Goal: Information Seeking & Learning: Learn about a topic

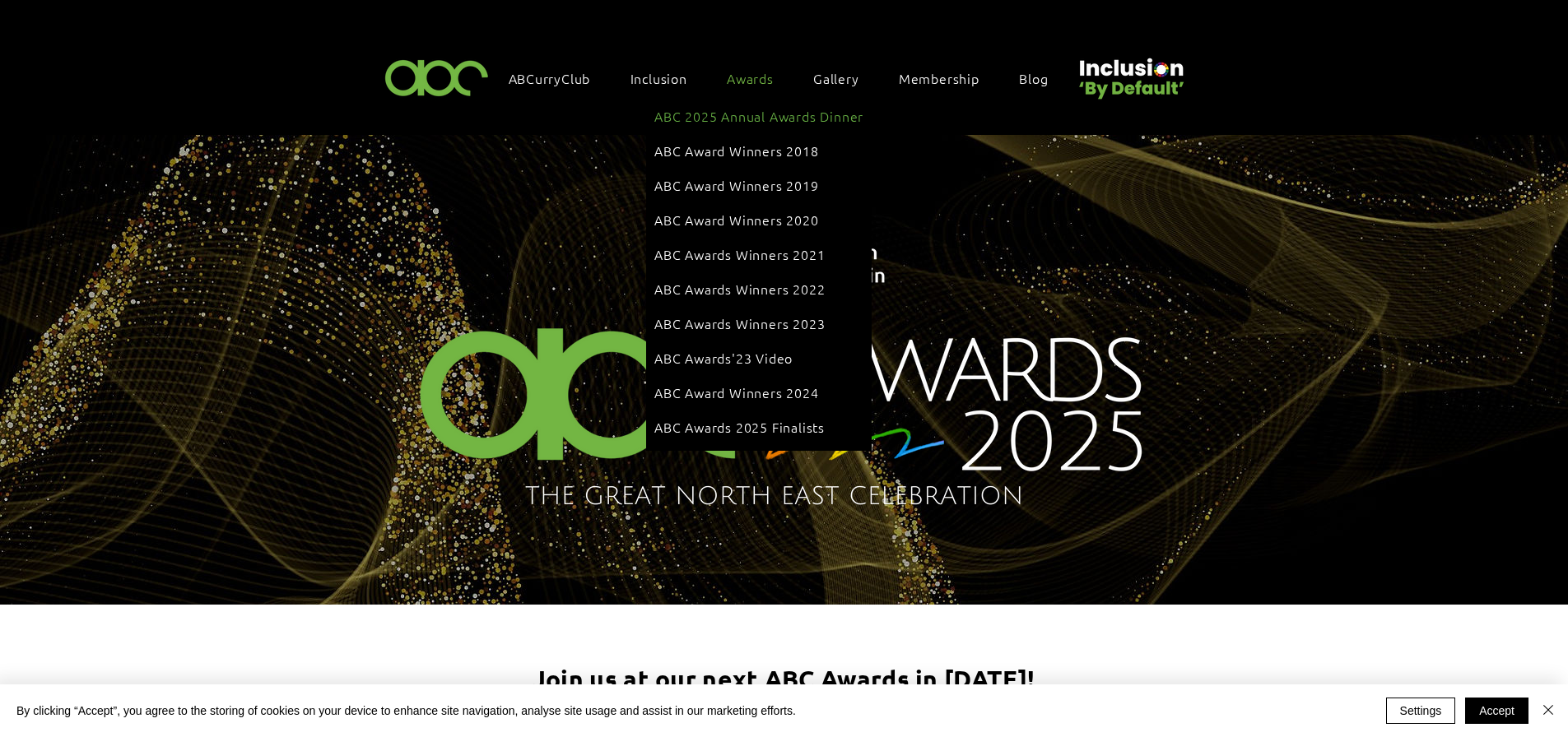
click at [751, 116] on span "ABC 2025 Annual Awards Dinner" at bounding box center [759, 115] width 209 height 18
click at [739, 65] on div "Awards" at bounding box center [759, 78] width 80 height 35
click at [765, 119] on span "ABC 2025 Annual Awards Dinner" at bounding box center [759, 115] width 209 height 18
click at [753, 418] on span "ABC Awards 2025 Finalists" at bounding box center [740, 427] width 170 height 18
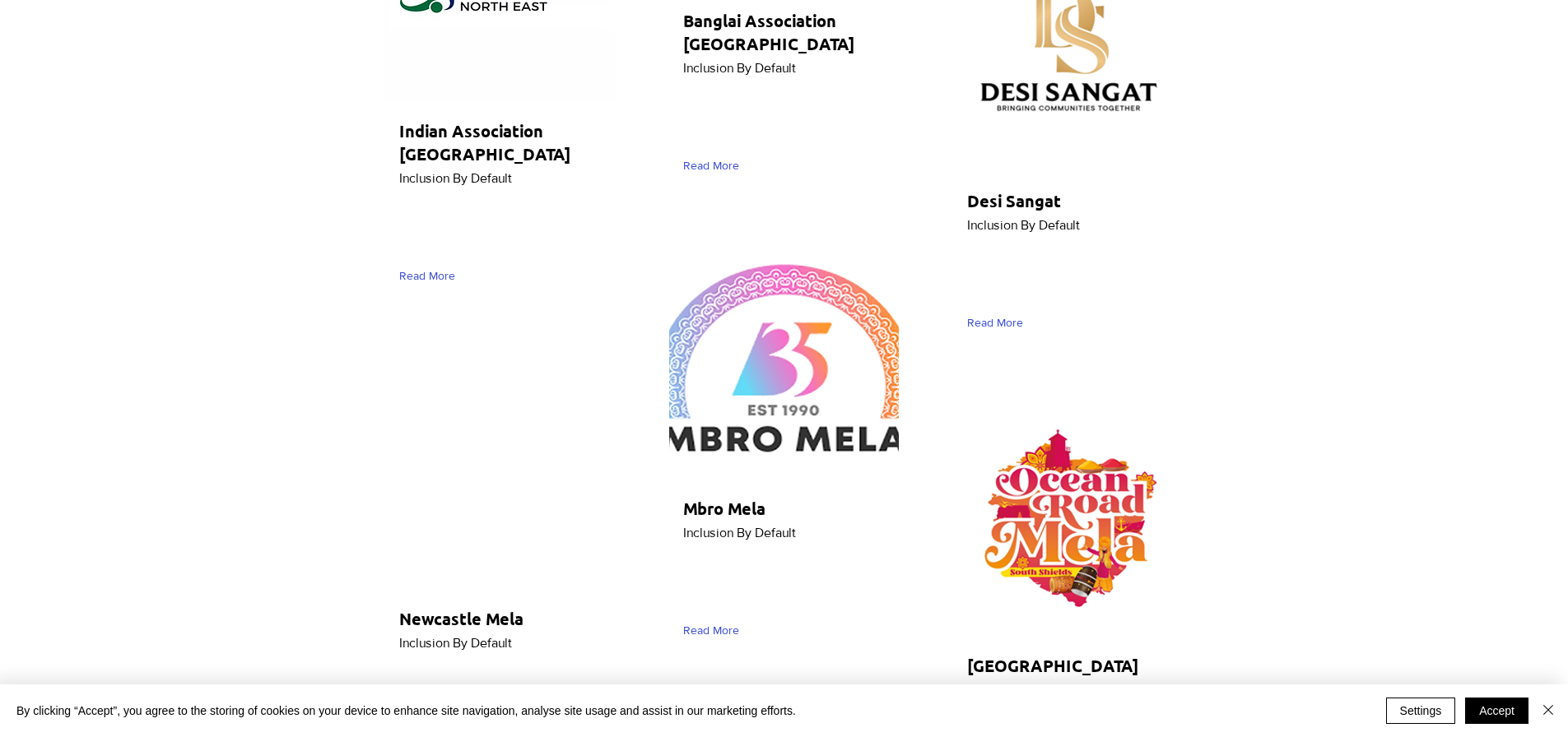
scroll to position [8642, 0]
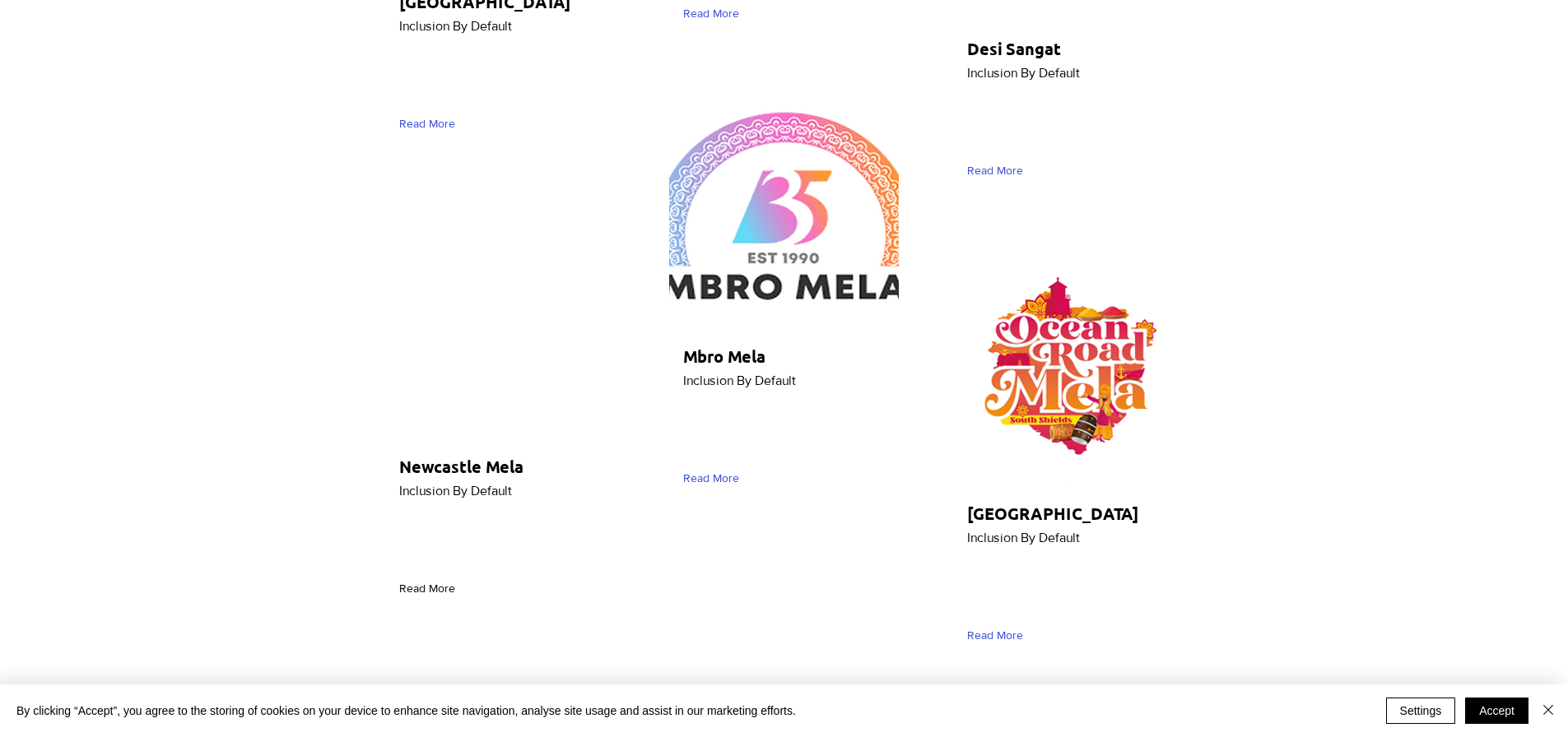
click at [439, 581] on span "Read More" at bounding box center [427, 589] width 56 height 16
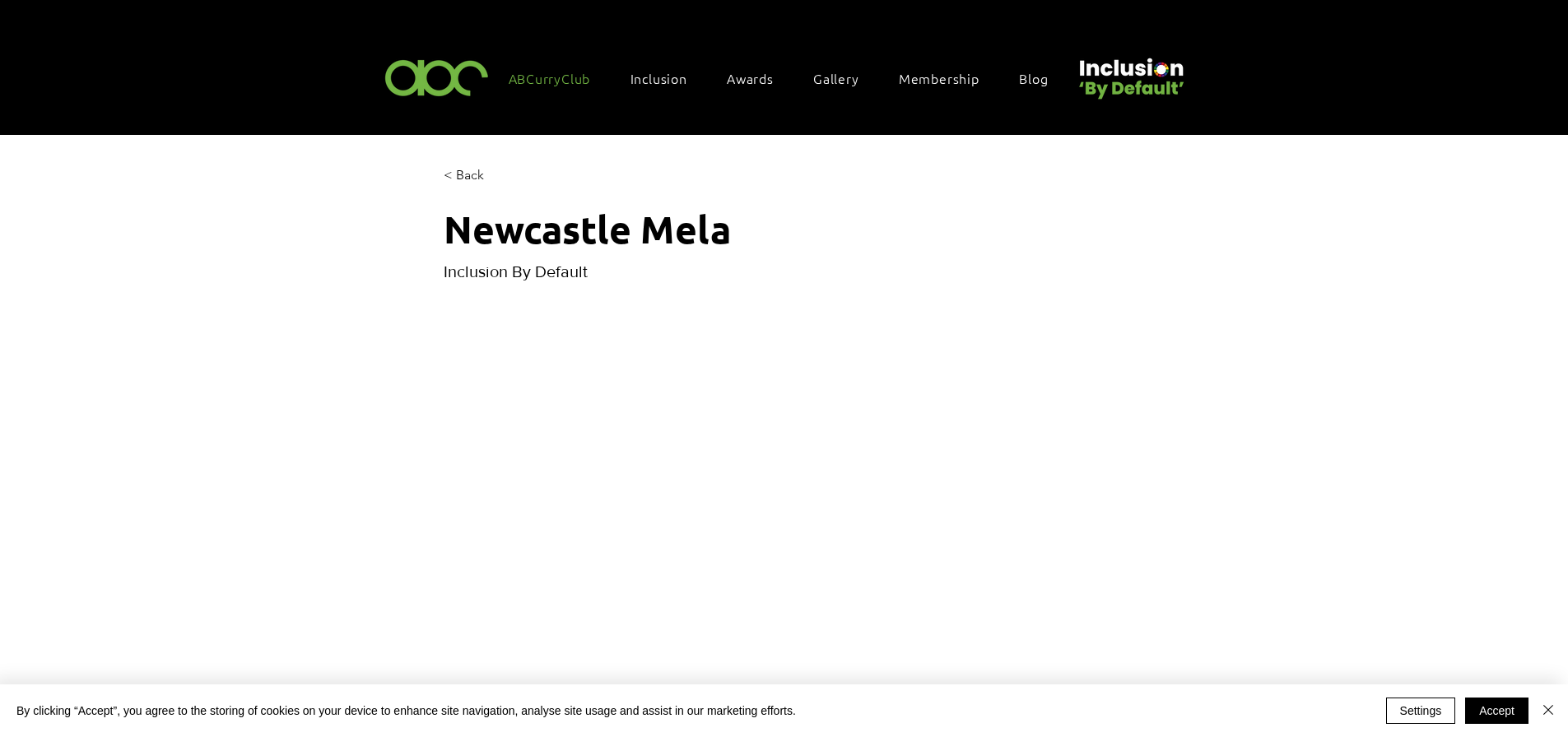
click at [570, 64] on link "ABCurryClub" at bounding box center [557, 78] width 115 height 35
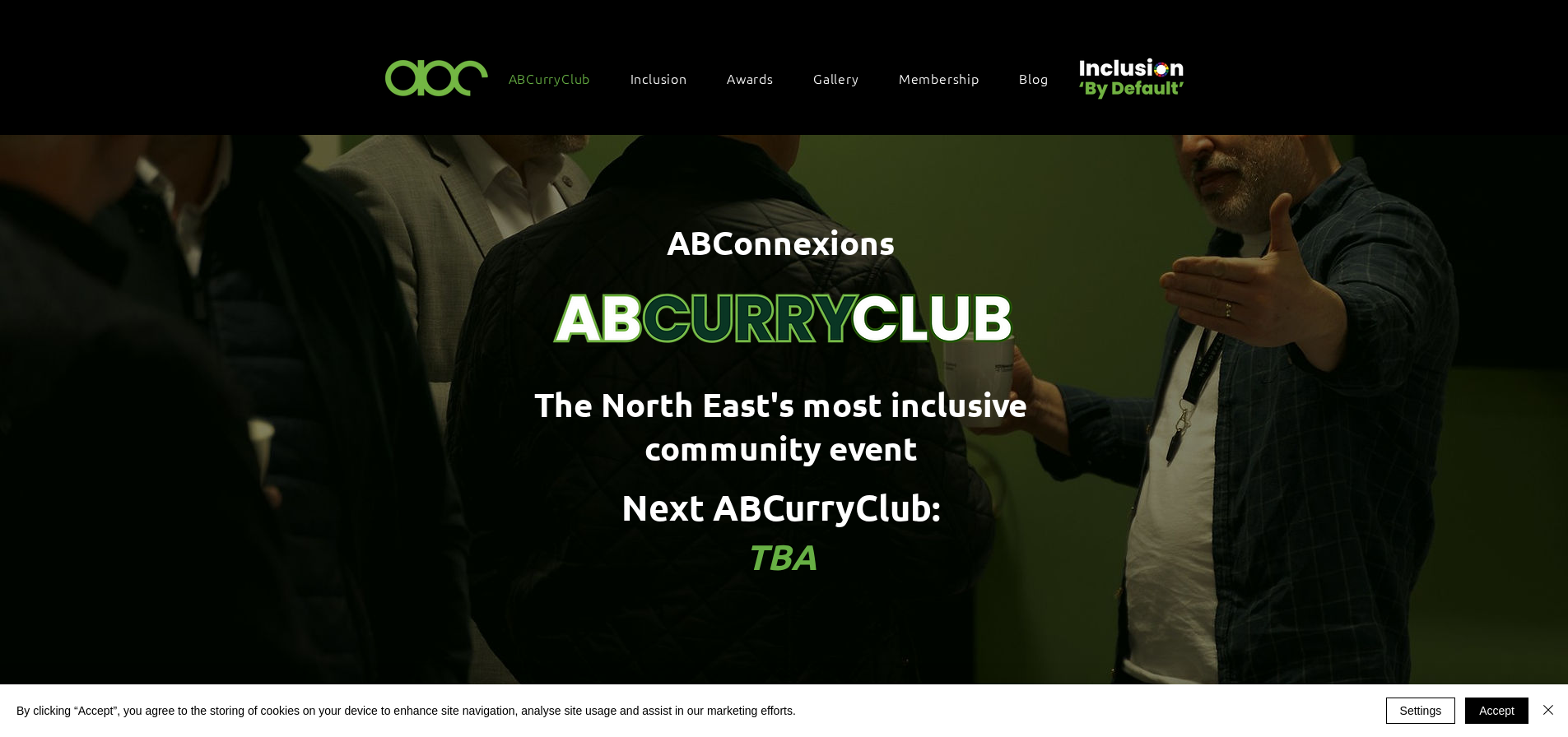
click at [1124, 89] on img at bounding box center [1130, 72] width 114 height 56
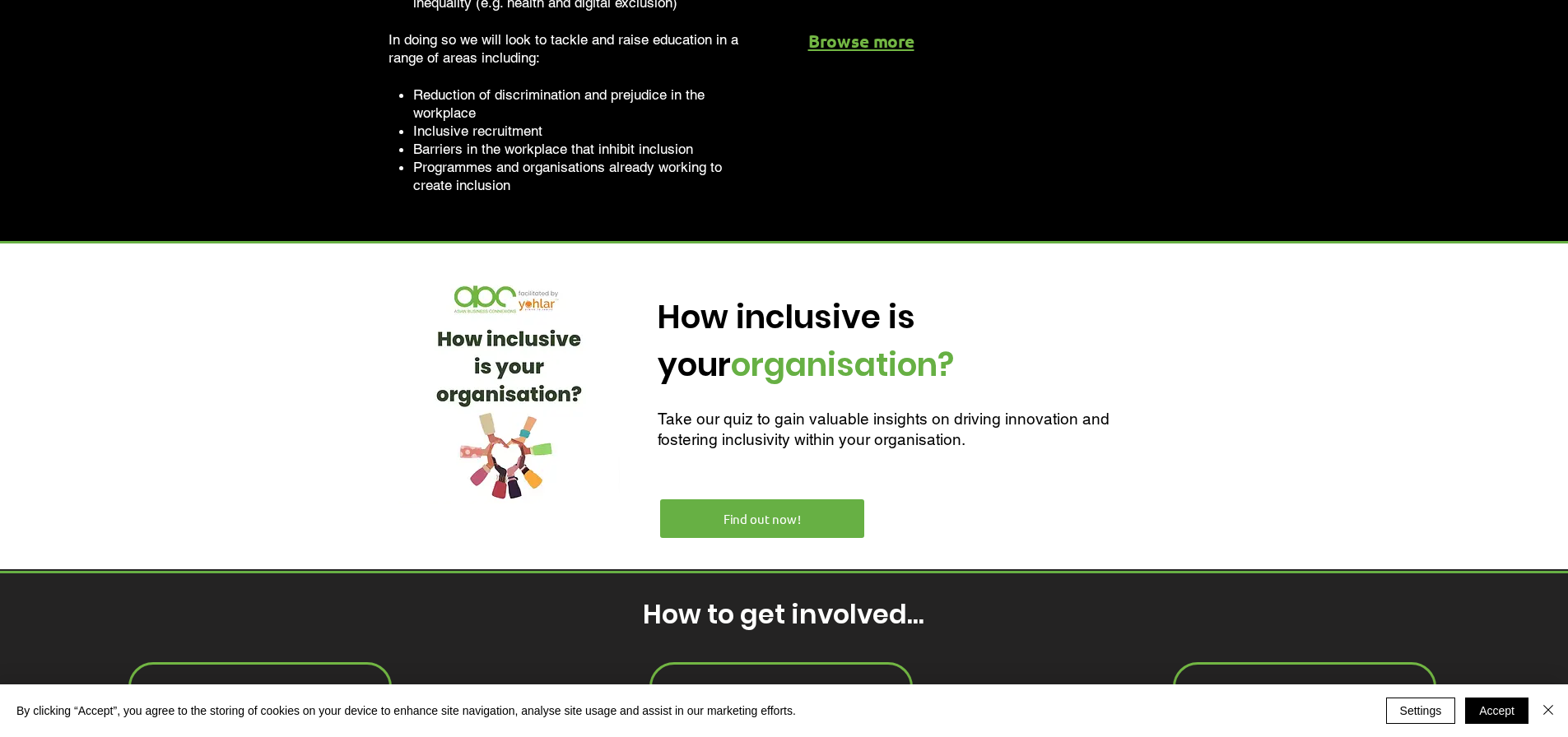
scroll to position [2880, 0]
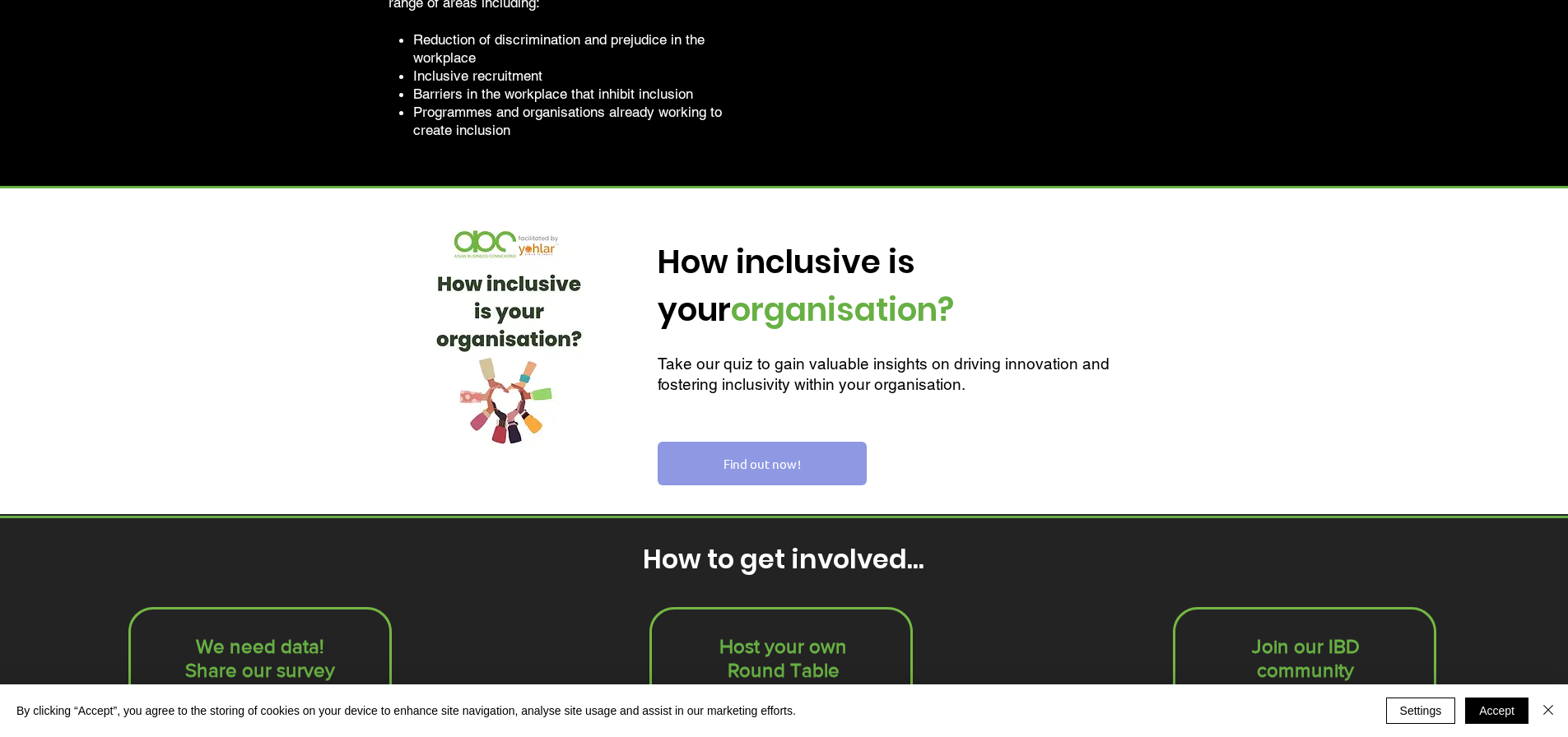
click at [786, 455] on span "Find out now!" at bounding box center [761, 464] width 77 height 17
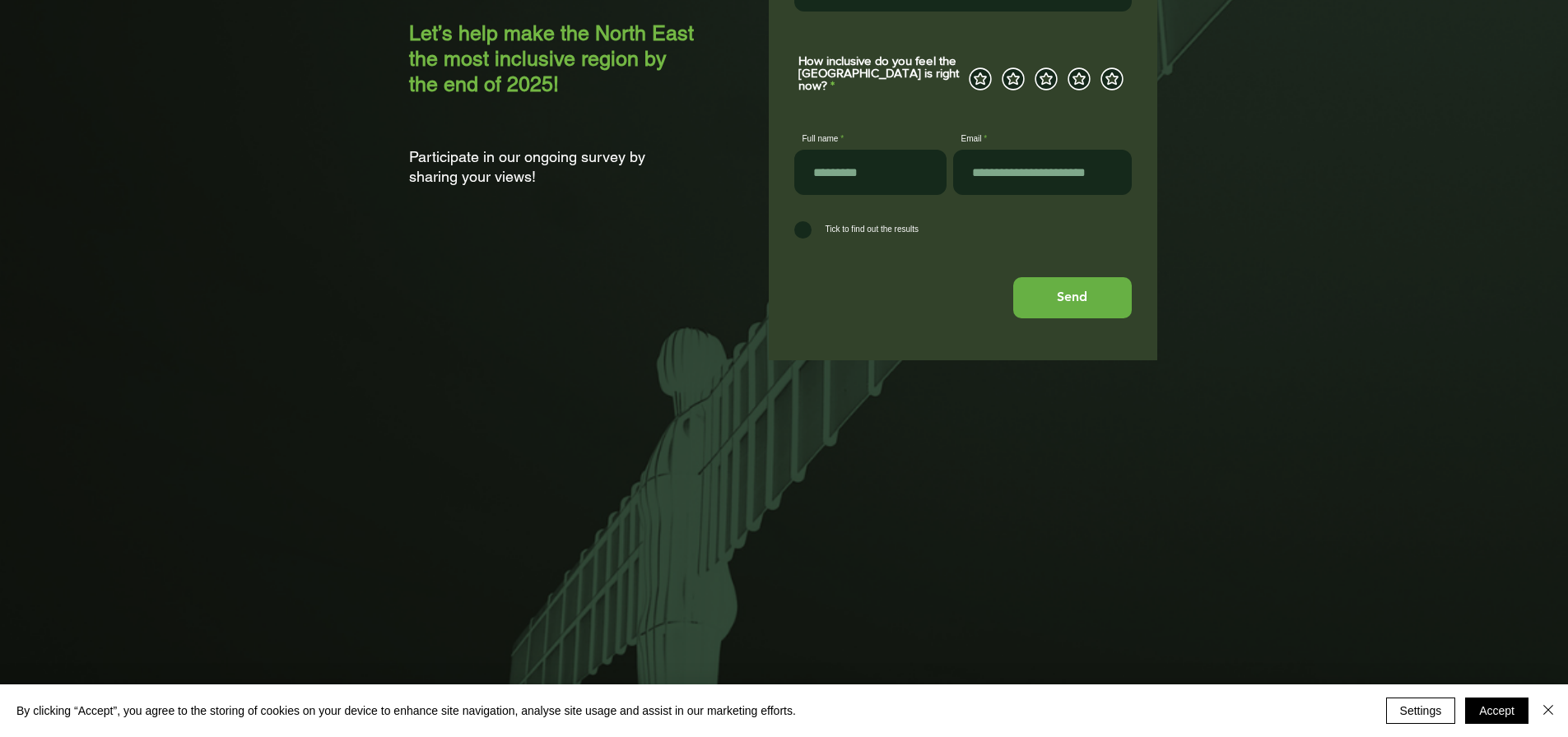
scroll to position [0, 0]
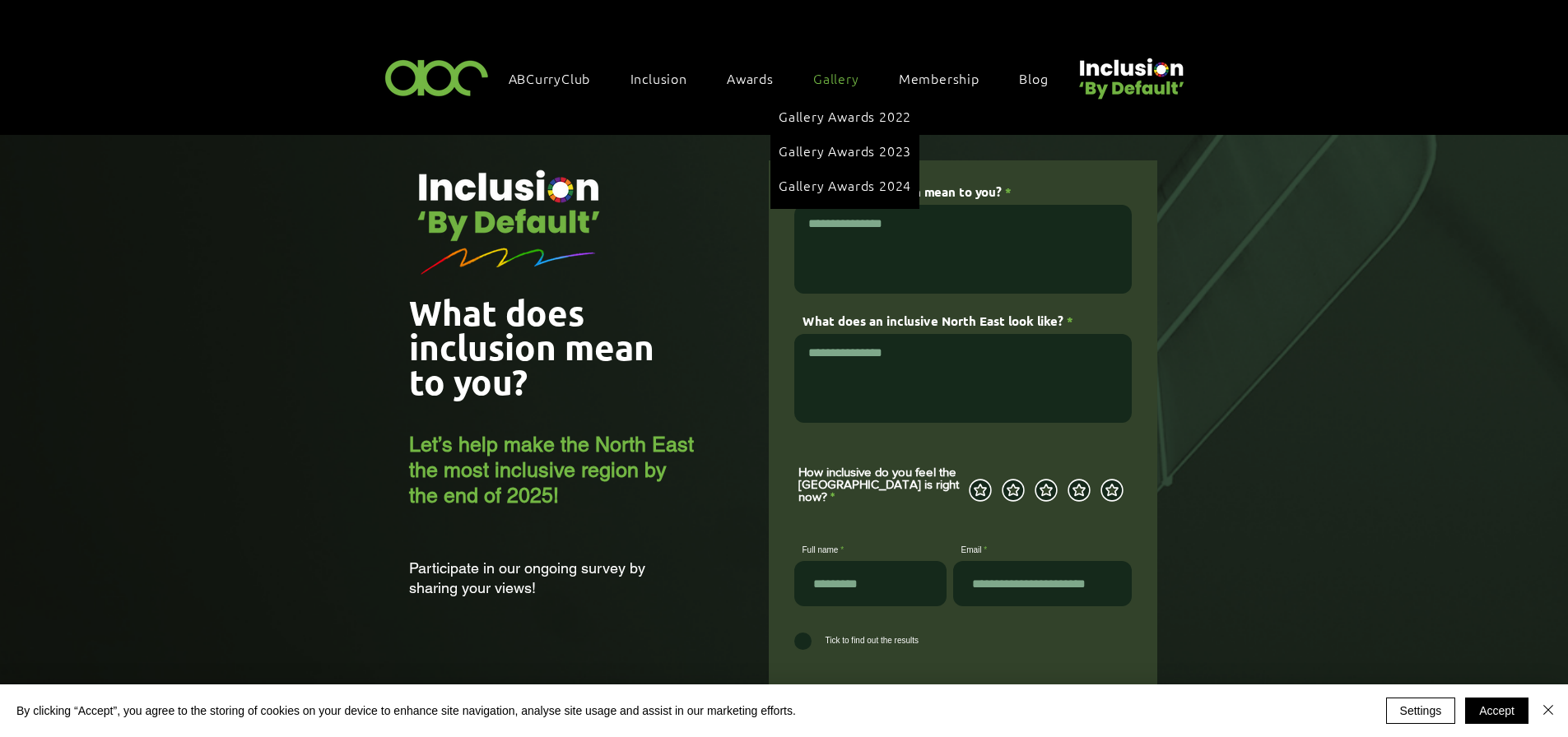
click at [840, 89] on link "Gallery" at bounding box center [844, 78] width 79 height 35
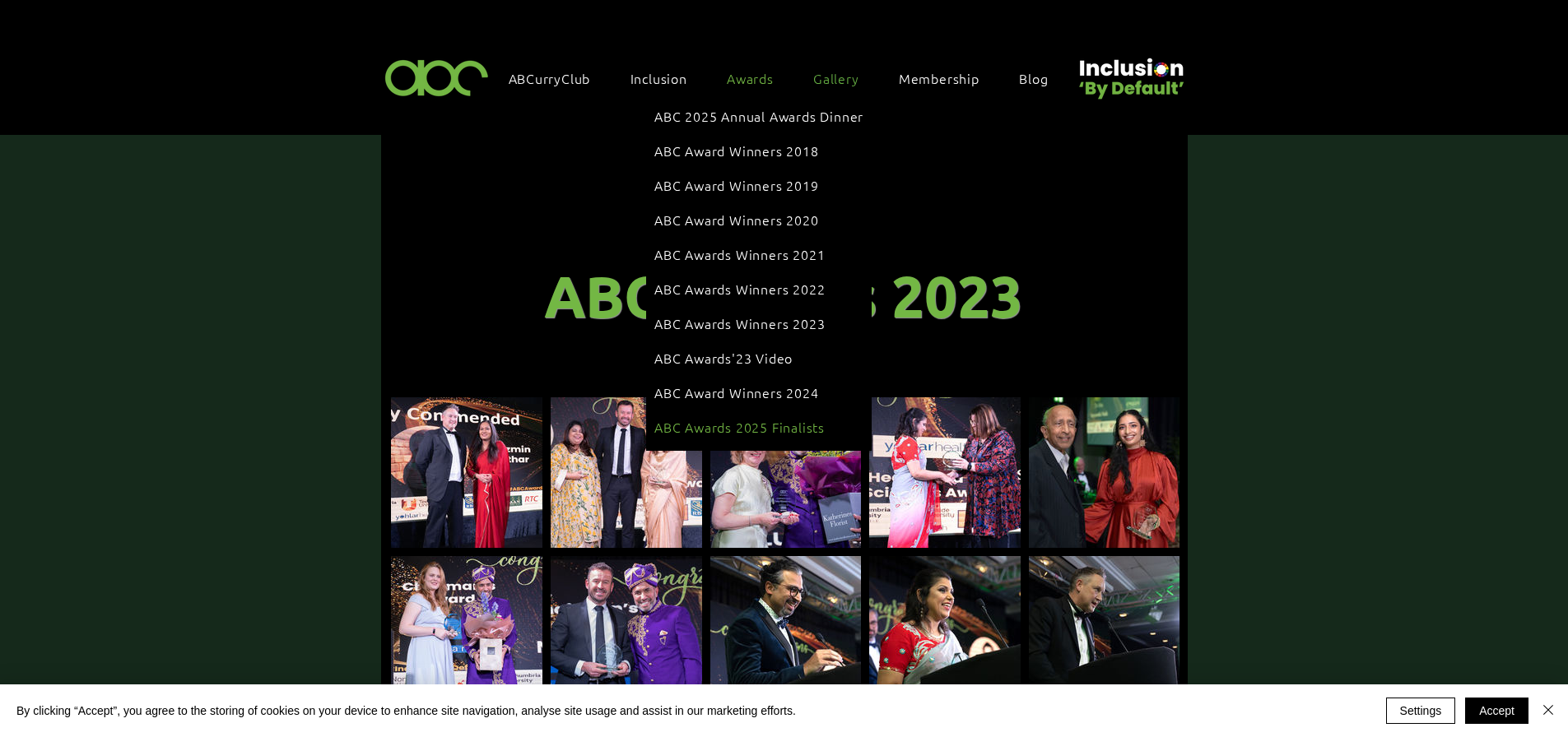
click at [748, 418] on span "ABC Awards 2025 Finalists" at bounding box center [740, 427] width 170 height 18
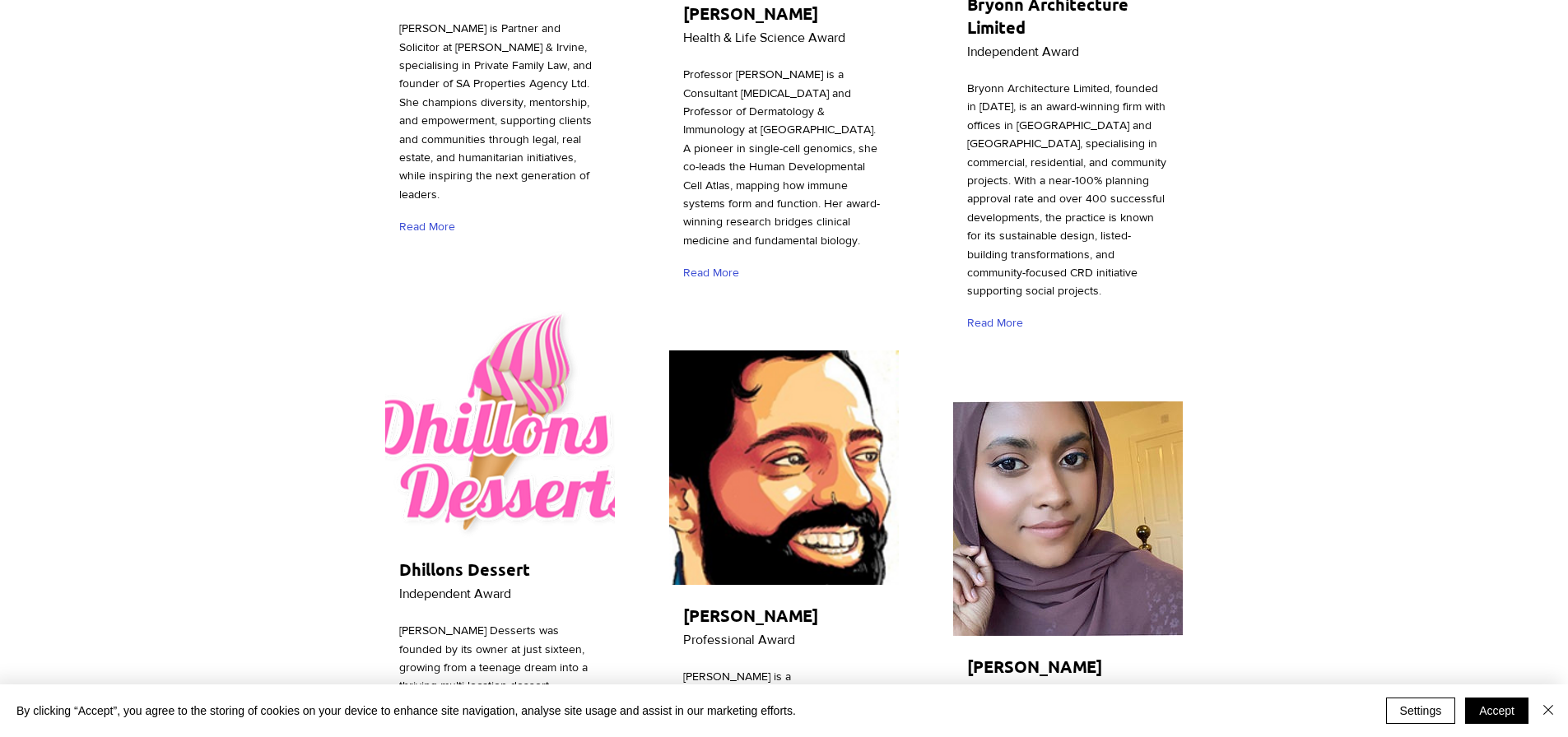
scroll to position [2963, 0]
